Goal: Transaction & Acquisition: Purchase product/service

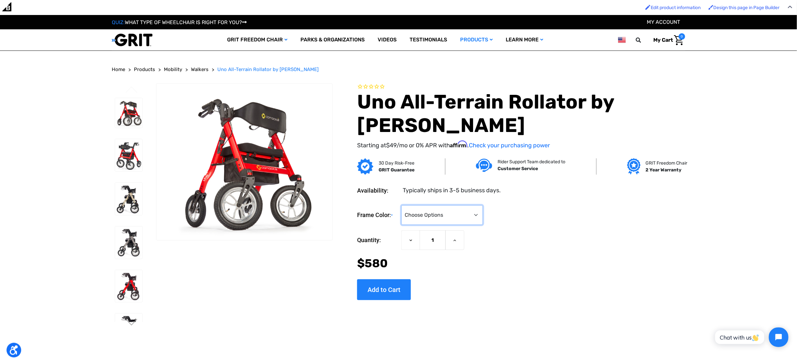
click at [468, 219] on select "Choose Options Metallic Champagne Metallic Graphite Modena Red Modena Yellow" at bounding box center [441, 215] width 81 height 20
click at [426, 205] on select "Choose Options Metallic Champagne Metallic Graphite Modena Red Modena Yellow" at bounding box center [441, 215] width 81 height 20
click at [473, 215] on select "Choose Options Metallic Champagne Metallic Graphite Modena Red Modena Yellow" at bounding box center [441, 215] width 81 height 20
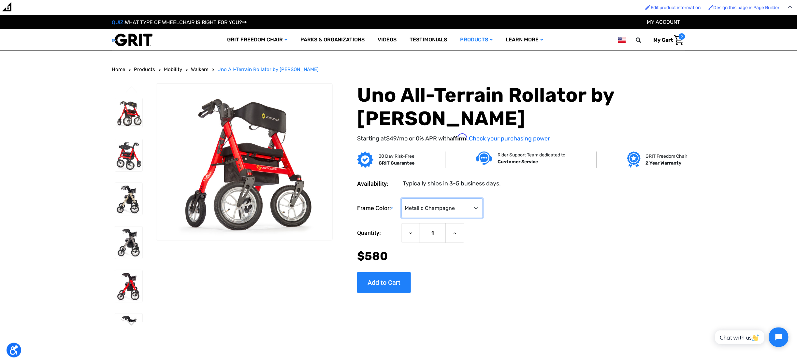
select select "1405"
click at [426, 198] on select "Choose Options Metallic Champagne Metallic Graphite Modena Red Modena Yellow" at bounding box center [441, 208] width 81 height 20
